Goal: Task Accomplishment & Management: Complete application form

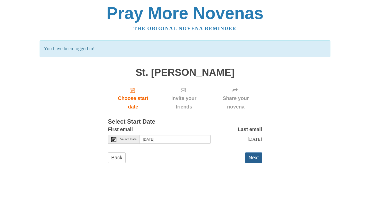
click at [252, 160] on button "Next" at bounding box center [253, 157] width 17 height 11
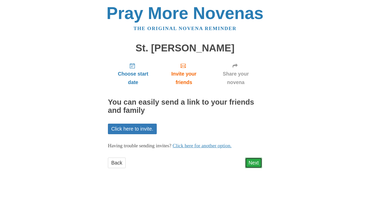
click at [249, 166] on link "Next" at bounding box center [253, 163] width 17 height 11
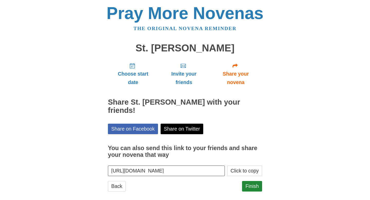
click at [193, 181] on div "Back Finish" at bounding box center [185, 188] width 154 height 15
click at [250, 182] on link "Finish" at bounding box center [252, 186] width 20 height 11
